Goal: Find specific page/section: Find specific page/section

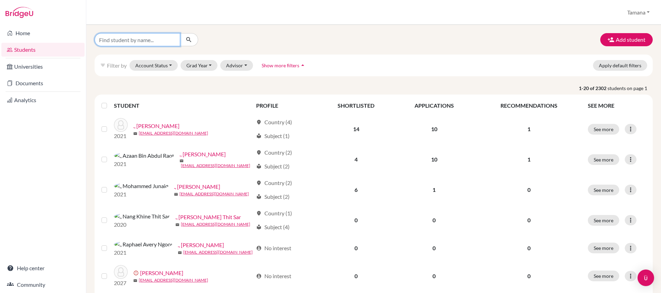
click at [136, 36] on input "Find student by name..." at bounding box center [138, 39] width 86 height 13
type input "jordan"
click button "submit" at bounding box center [189, 39] width 18 height 13
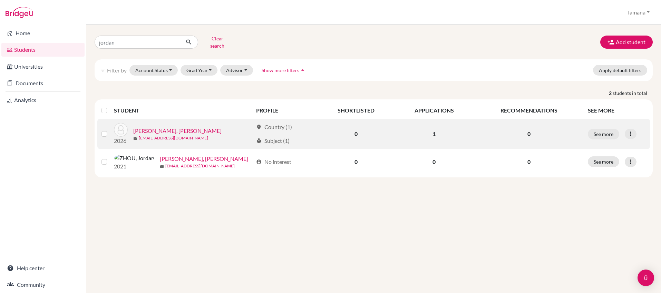
click at [151, 127] on link "[PERSON_NAME], [PERSON_NAME]" at bounding box center [177, 131] width 88 height 8
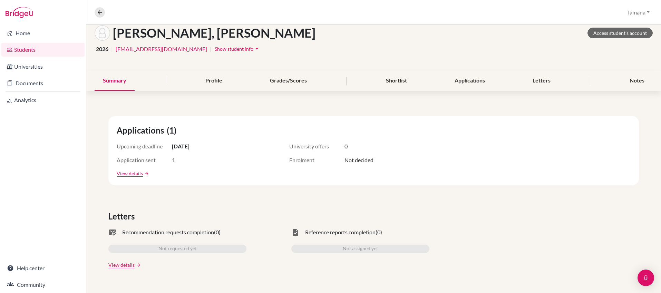
scroll to position [37, 0]
click at [608, 32] on link "Access student's account" at bounding box center [619, 33] width 65 height 11
